Goal: Navigation & Orientation: Go to known website

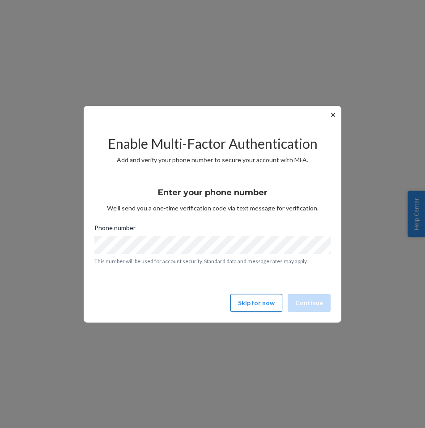
click at [248, 302] on button "Skip for now" at bounding box center [256, 303] width 52 height 18
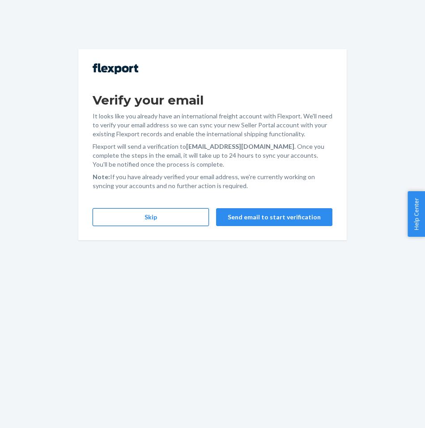
click at [121, 219] on button "Skip" at bounding box center [151, 217] width 116 height 18
